Goal: Information Seeking & Learning: Understand process/instructions

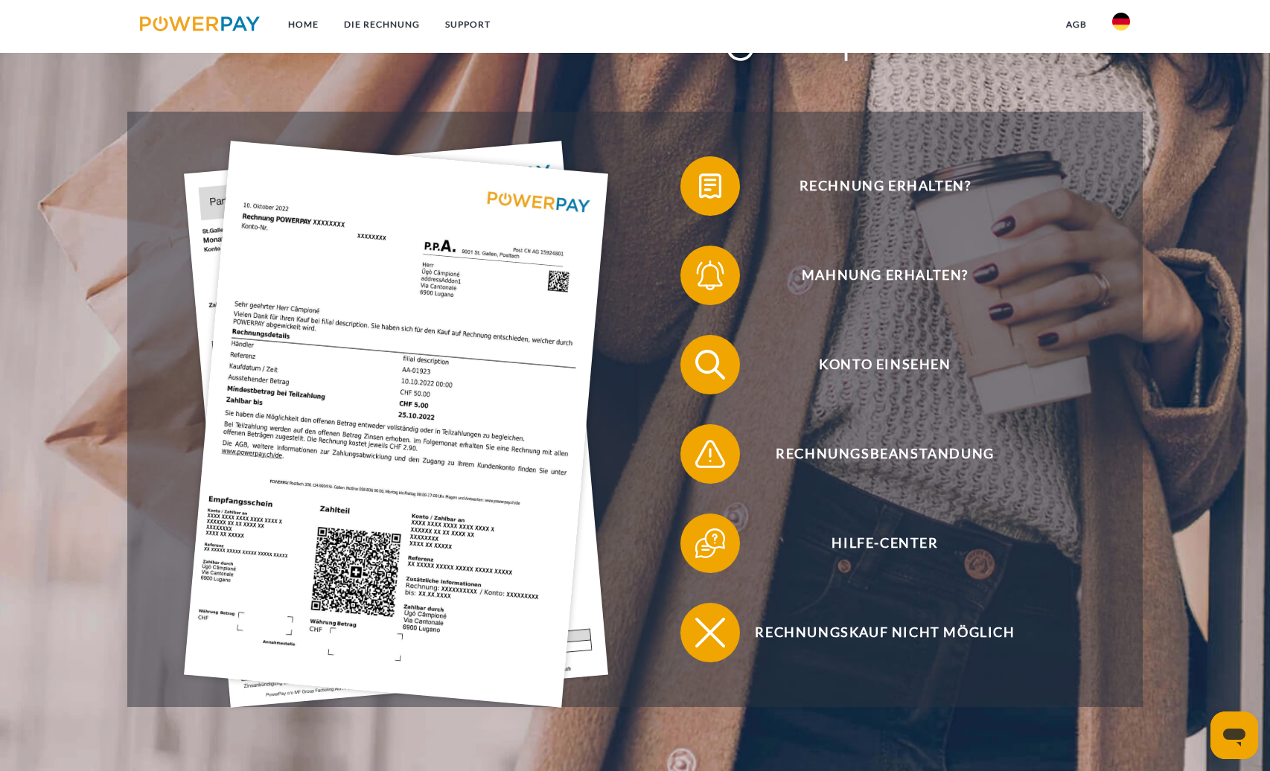
scroll to position [298, 0]
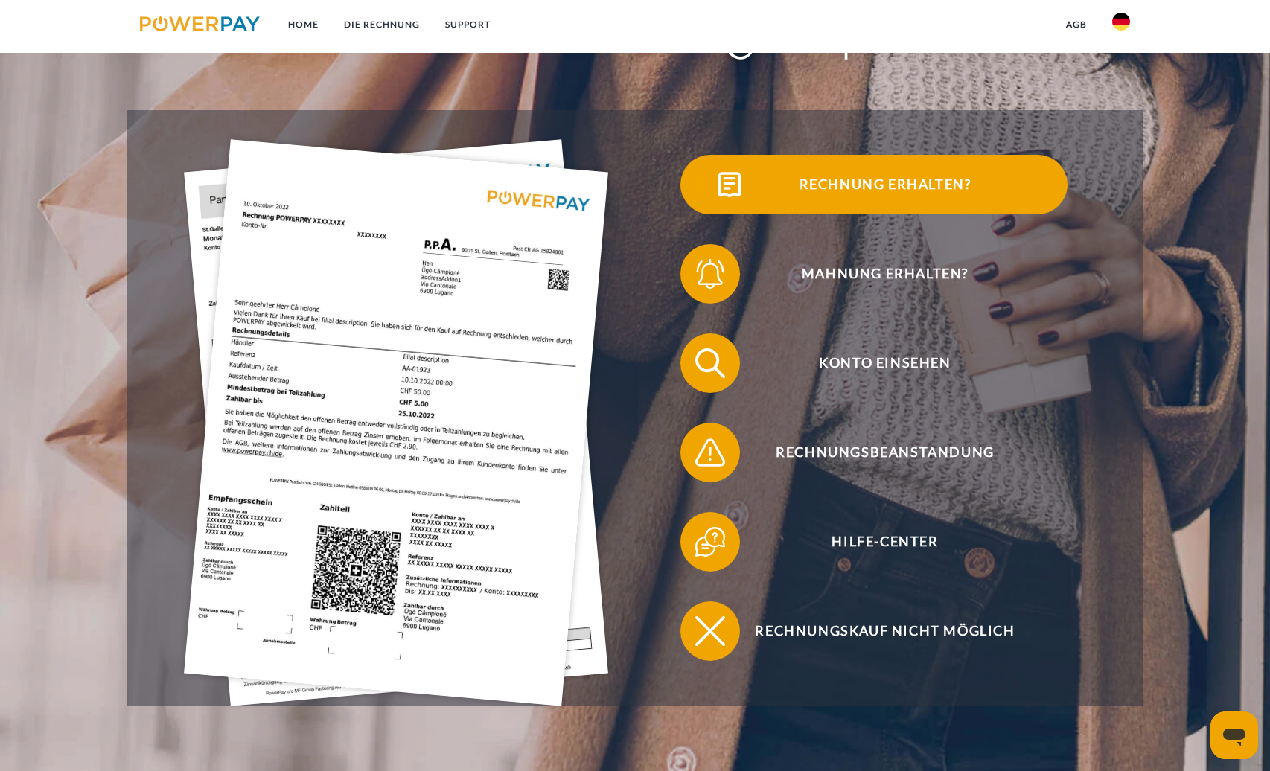
click at [932, 191] on span "Rechnung erhalten?" at bounding box center [885, 185] width 365 height 60
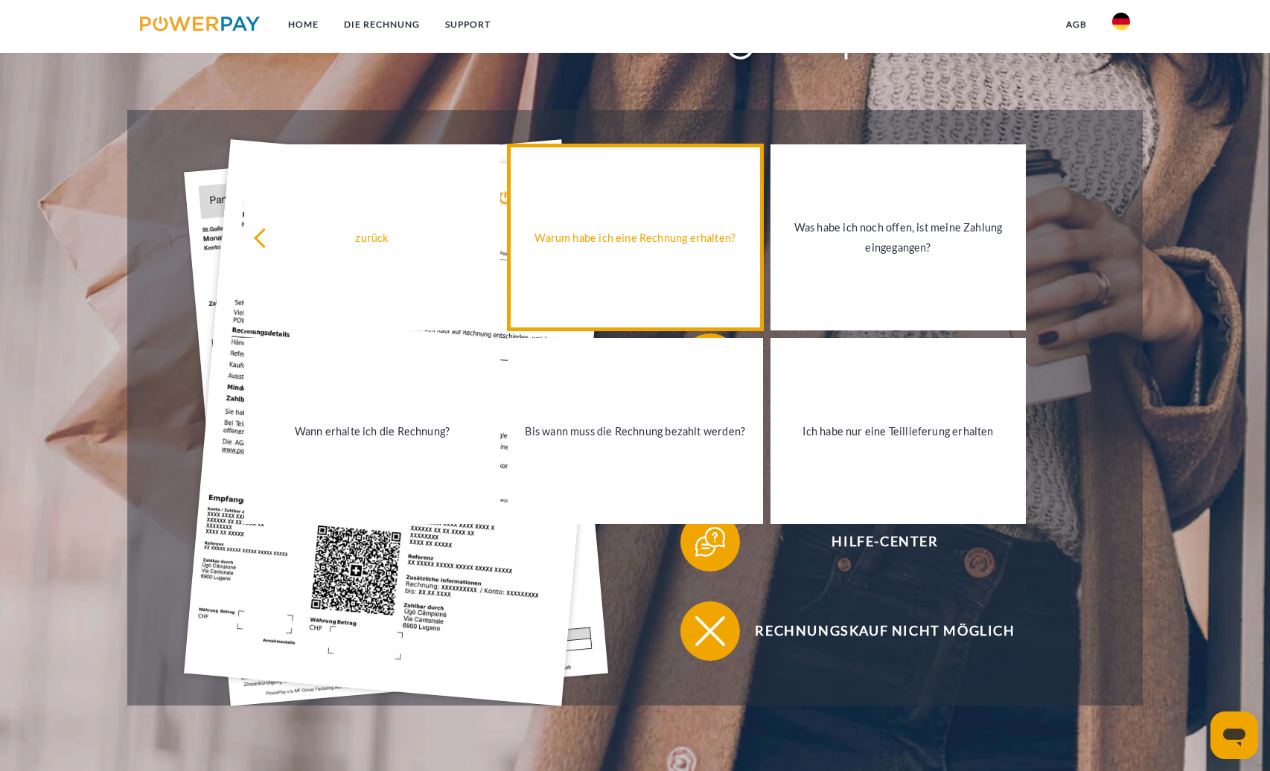
click at [588, 239] on div "Warum habe ich eine Rechnung erhalten?" at bounding box center [636, 237] width 238 height 20
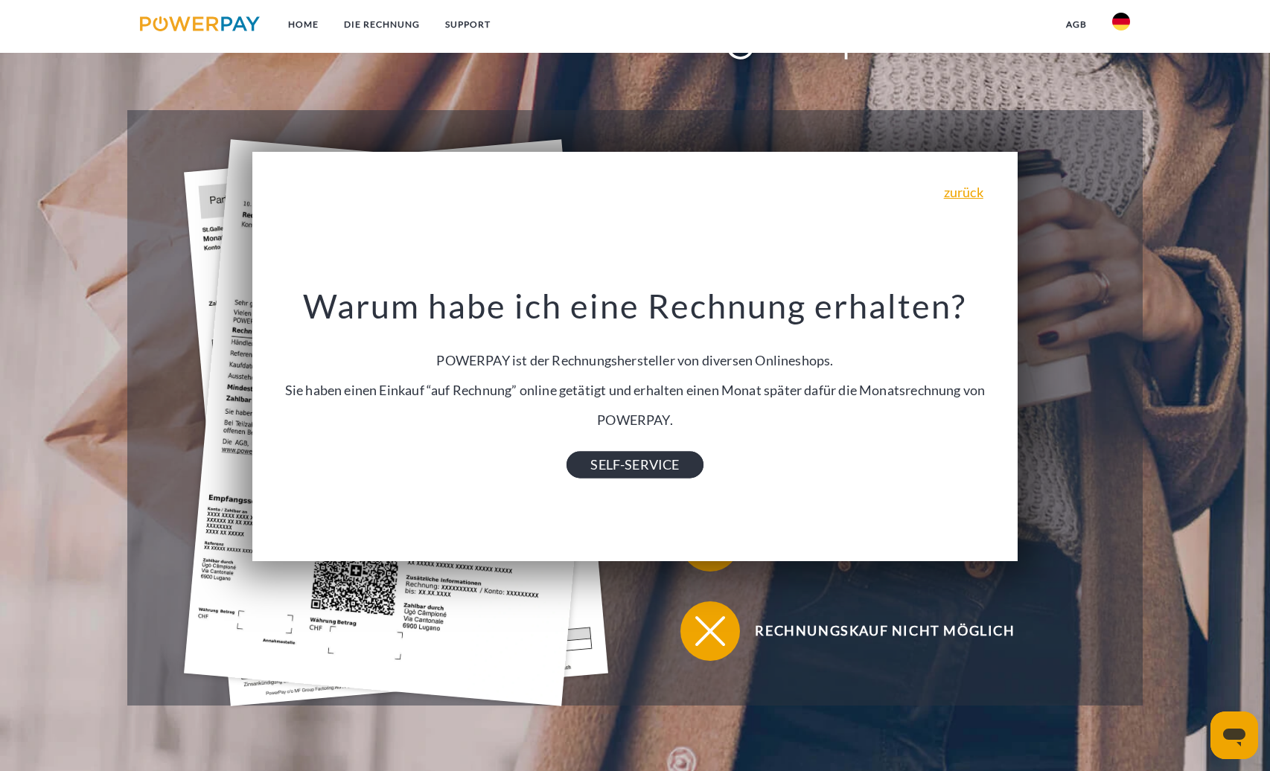
click at [650, 477] on link "SELF-SERVICE" at bounding box center [635, 465] width 136 height 27
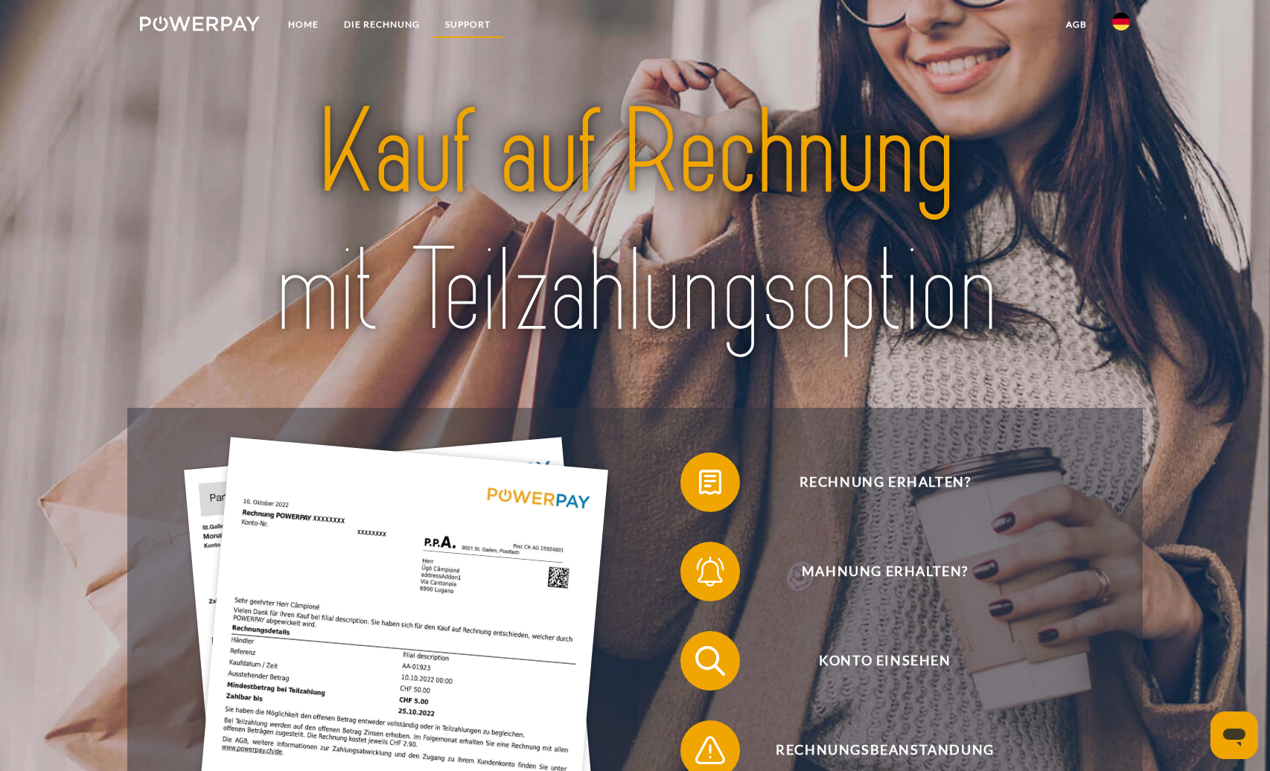
click at [475, 24] on link "SUPPORT" at bounding box center [468, 24] width 71 height 27
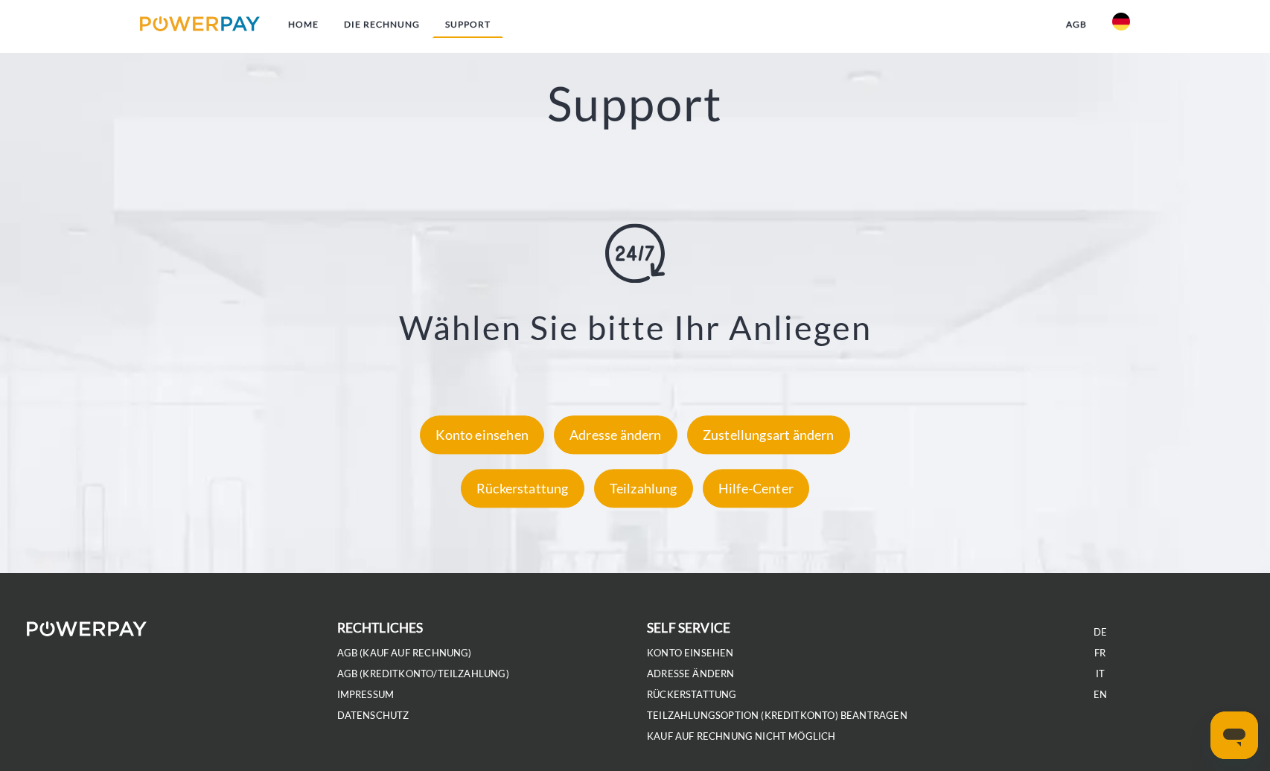
scroll to position [2724, 0]
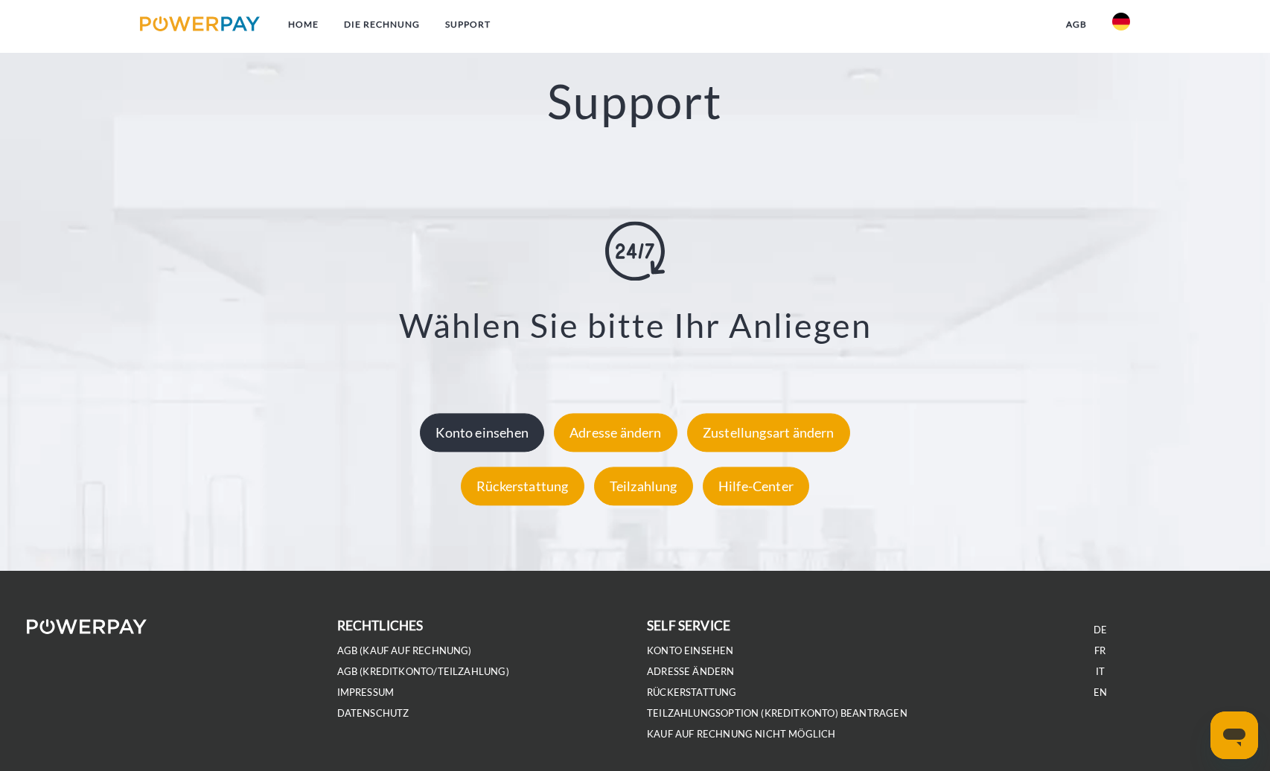
click at [487, 427] on div "Konto einsehen" at bounding box center [482, 432] width 124 height 39
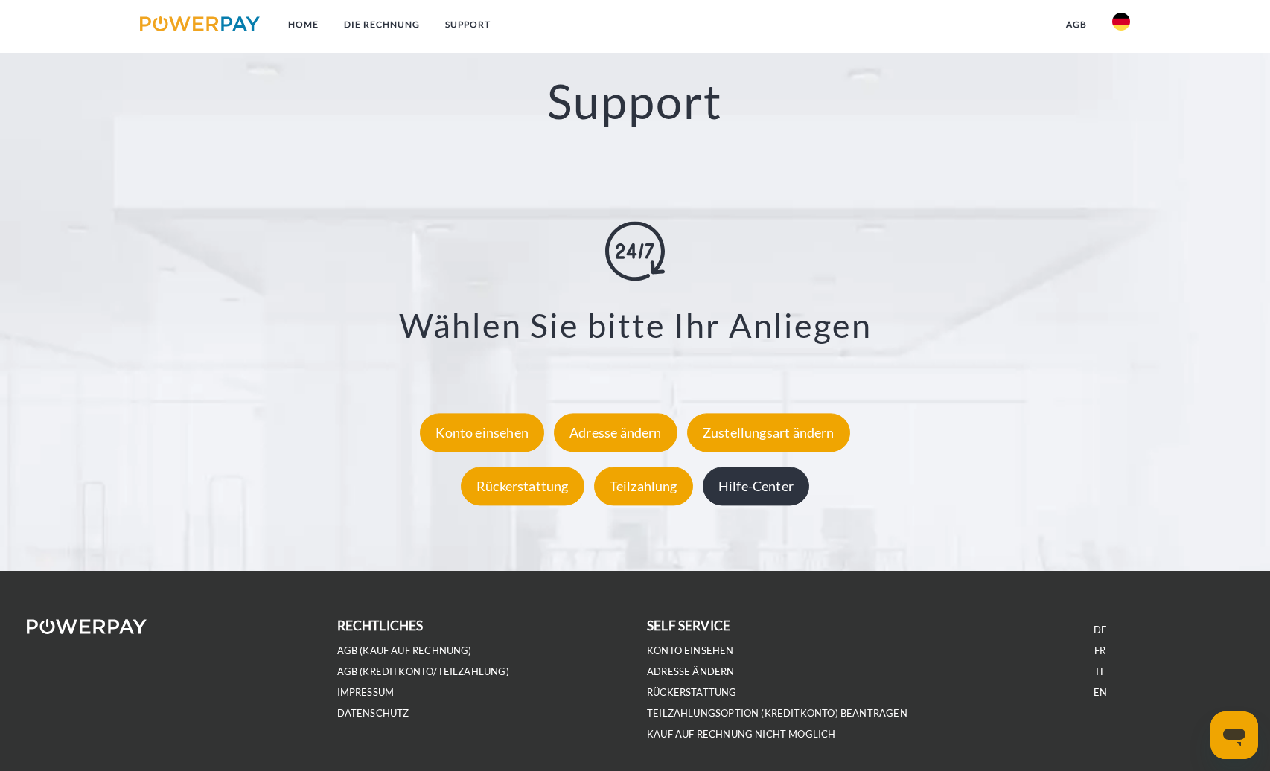
click at [789, 495] on div "Hilfe-Center" at bounding box center [756, 486] width 106 height 39
